Goal: Navigation & Orientation: Find specific page/section

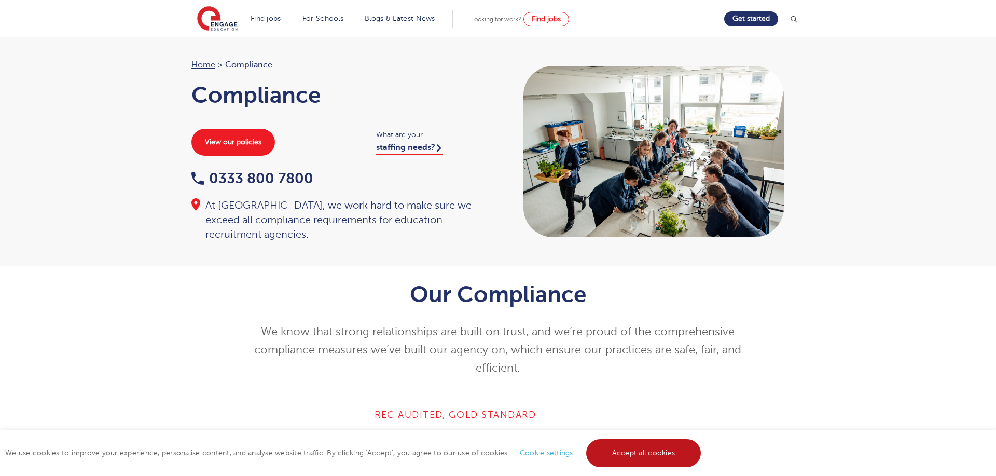
click at [644, 455] on link "Accept all cookies" at bounding box center [643, 453] width 115 height 28
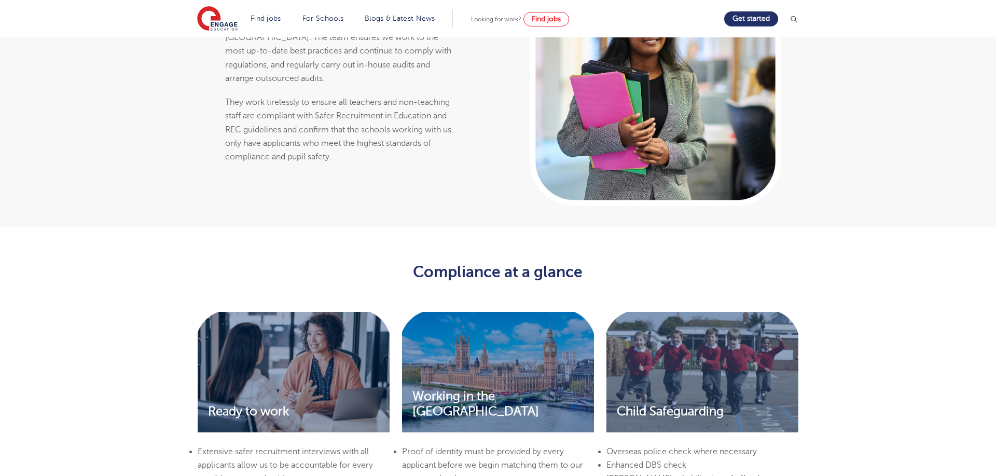
scroll to position [1999, 0]
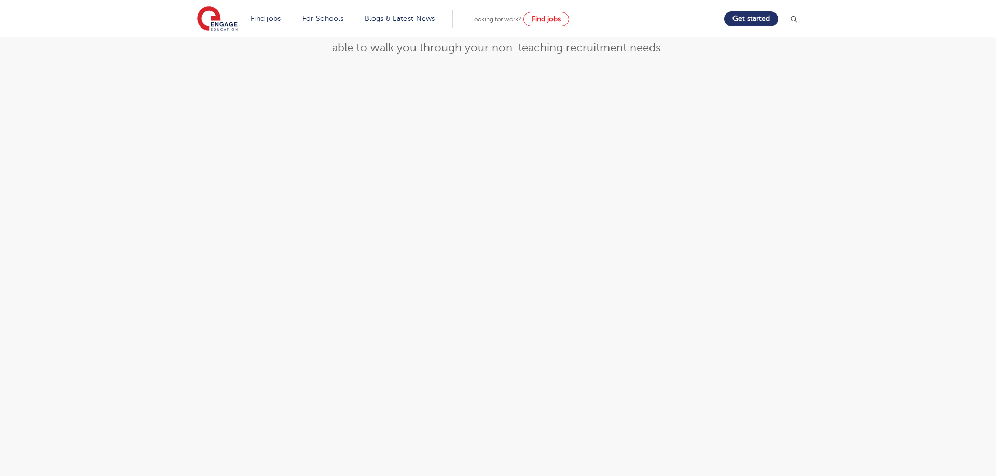
scroll to position [1732, 0]
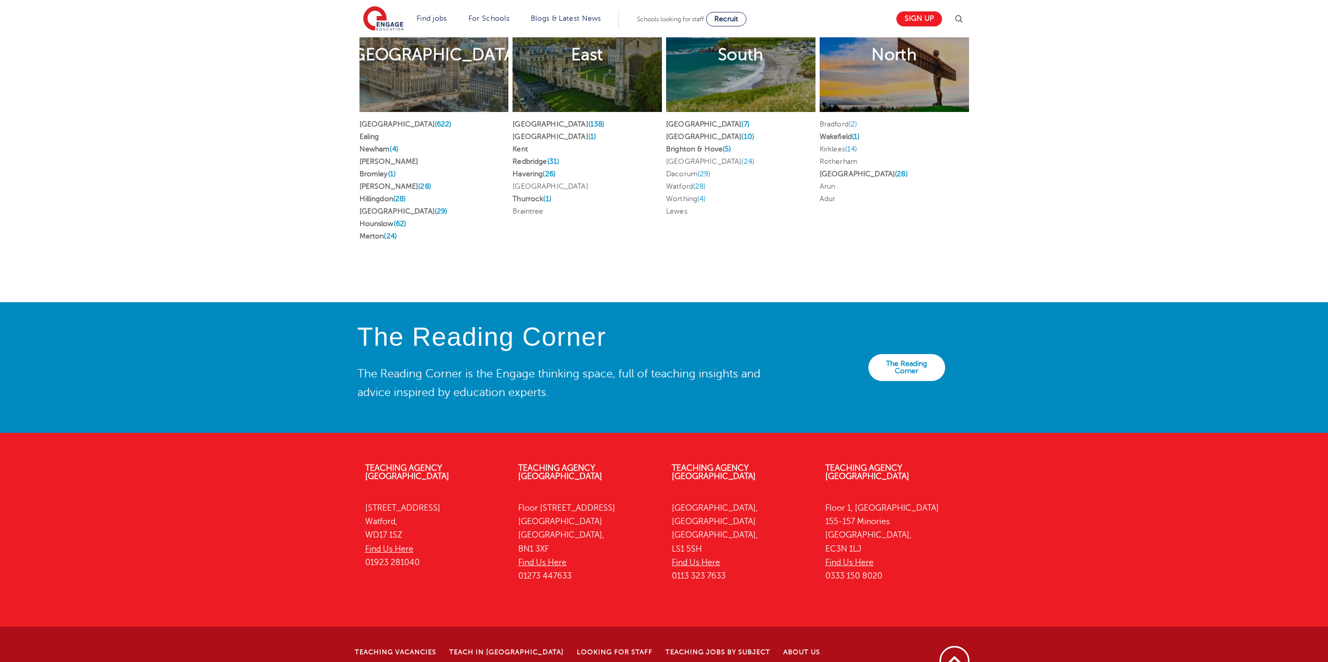
scroll to position [2057, 0]
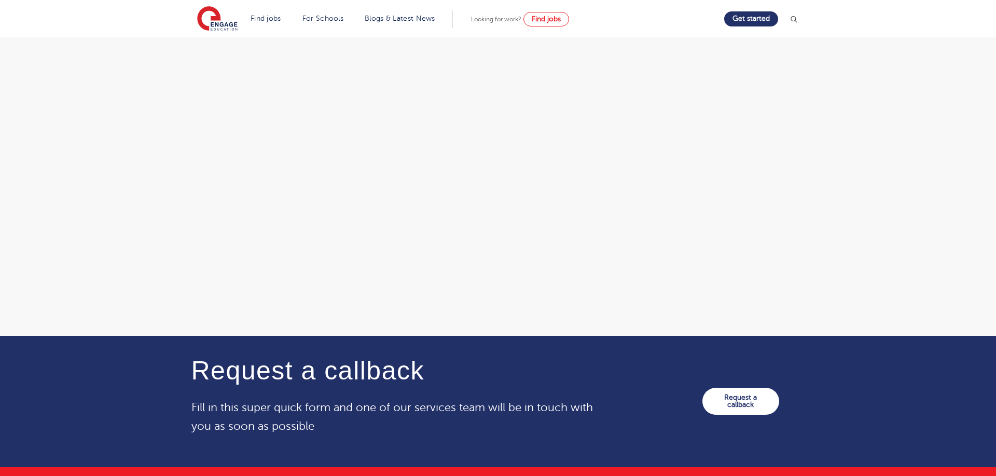
scroll to position [1732, 0]
